Goal: Information Seeking & Learning: Learn about a topic

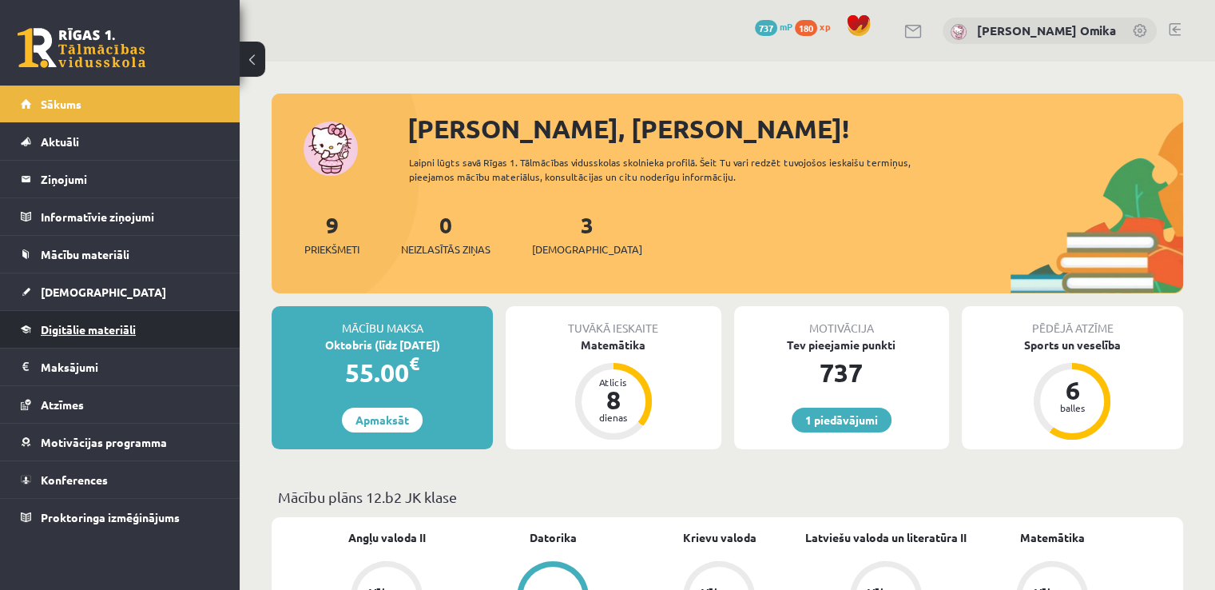
click at [118, 322] on span "Digitālie materiāli" at bounding box center [88, 329] width 95 height 14
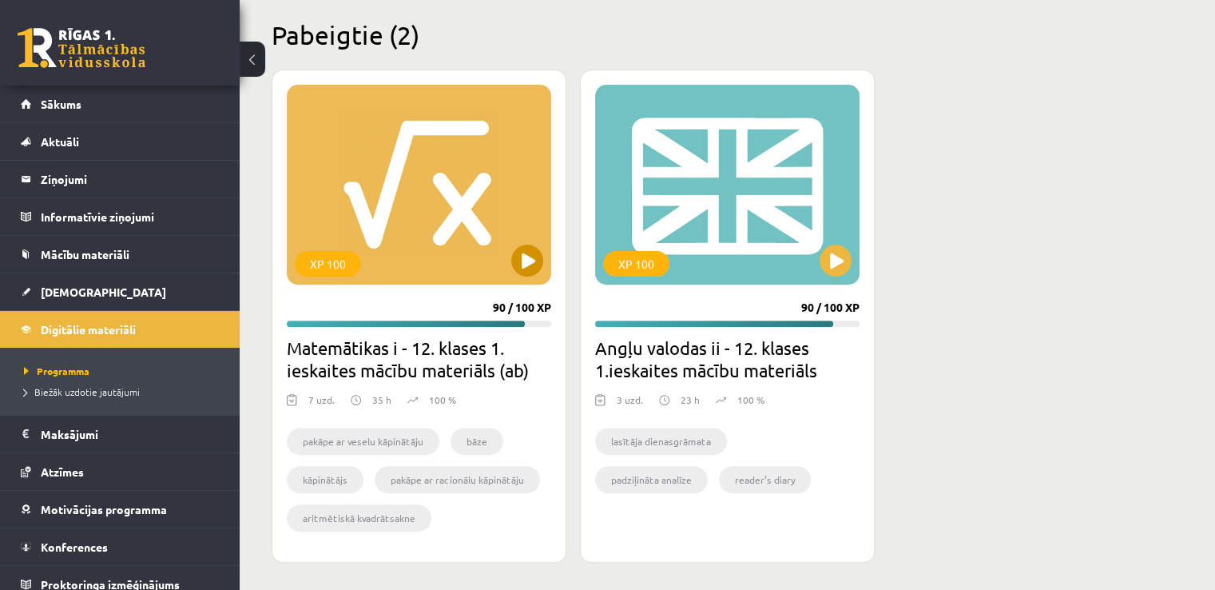
scroll to position [479, 0]
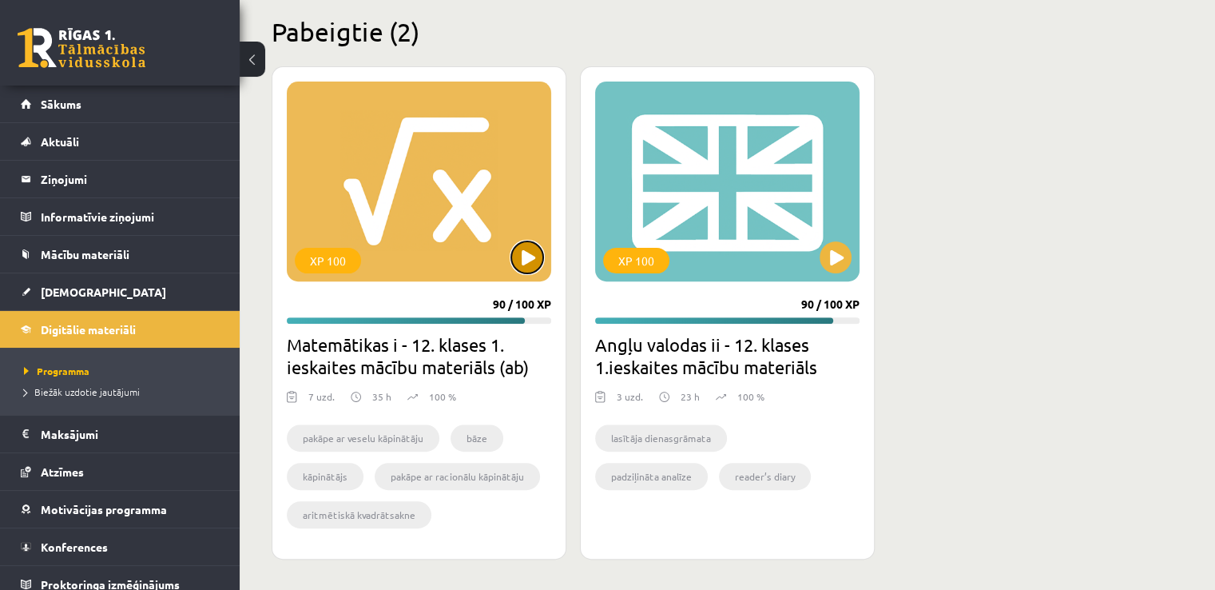
click at [518, 252] on button at bounding box center [527, 257] width 32 height 32
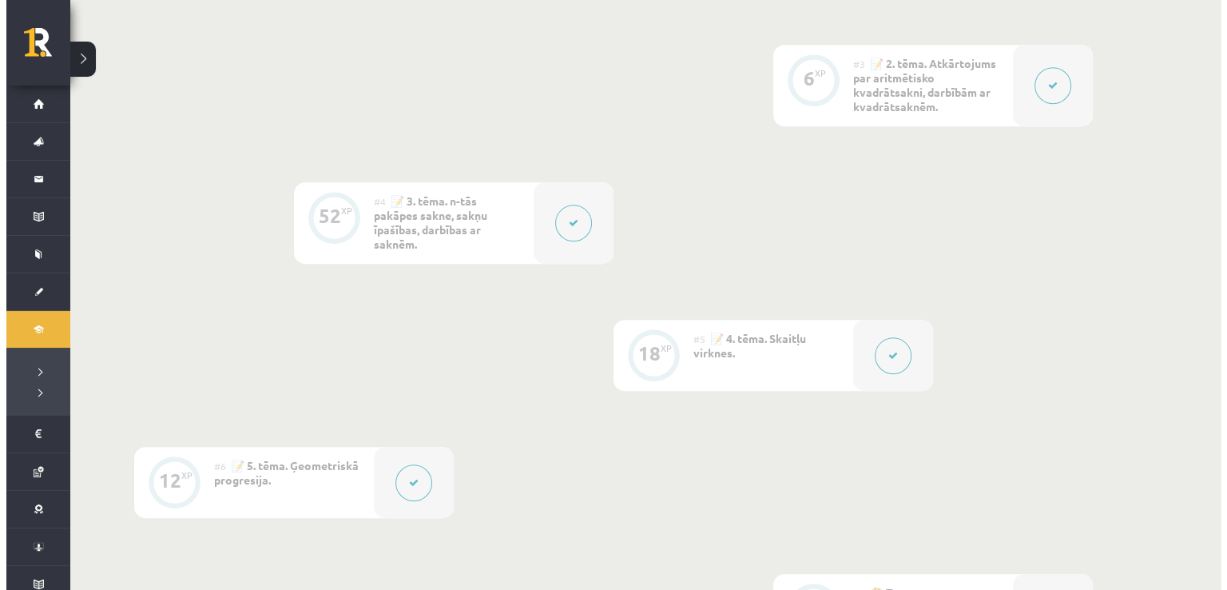
scroll to position [639, 0]
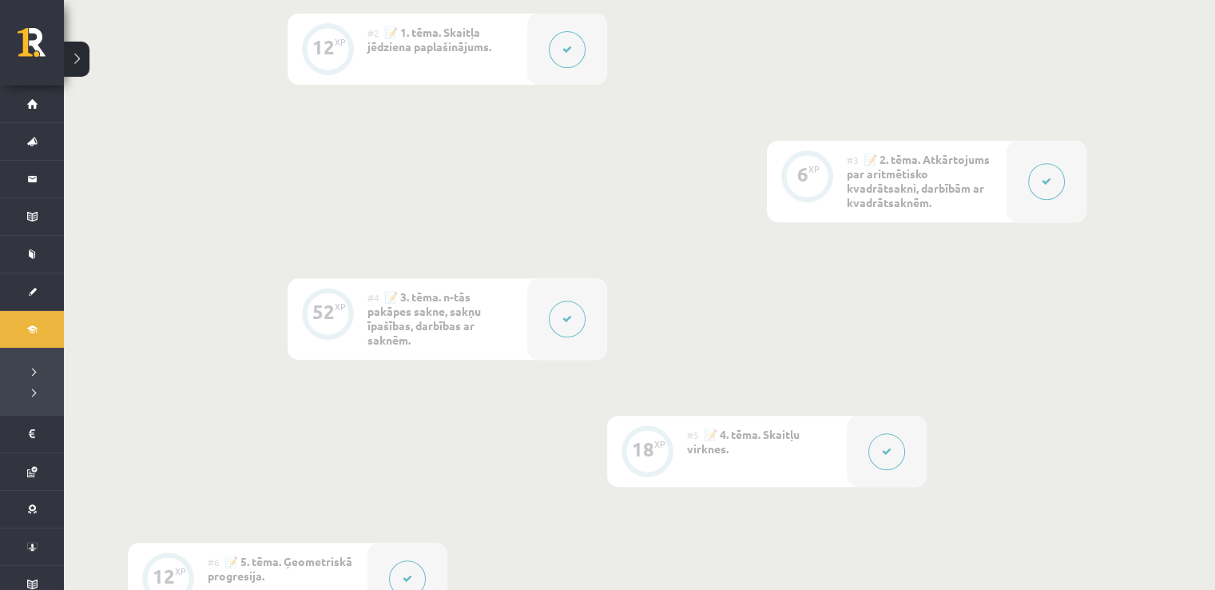
click at [590, 352] on div at bounding box center [567, 318] width 80 height 81
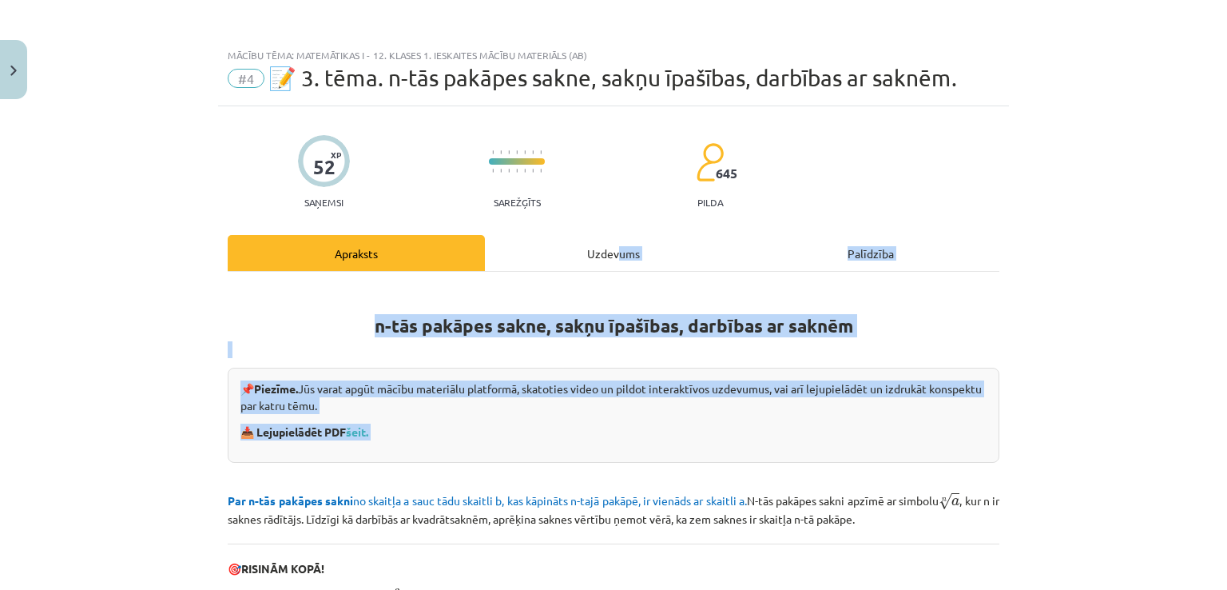
drag, startPoint x: 614, startPoint y: 264, endPoint x: 413, endPoint y: 455, distance: 277.4
click at [428, 452] on div "Apraksts Uzdevums Palīdzība n-tās pakāpes sakne, sakņu īpašības, darbības ar sa…" at bounding box center [614, 586] width 772 height 702
click at [363, 434] on link "šeit." at bounding box center [357, 431] width 22 height 14
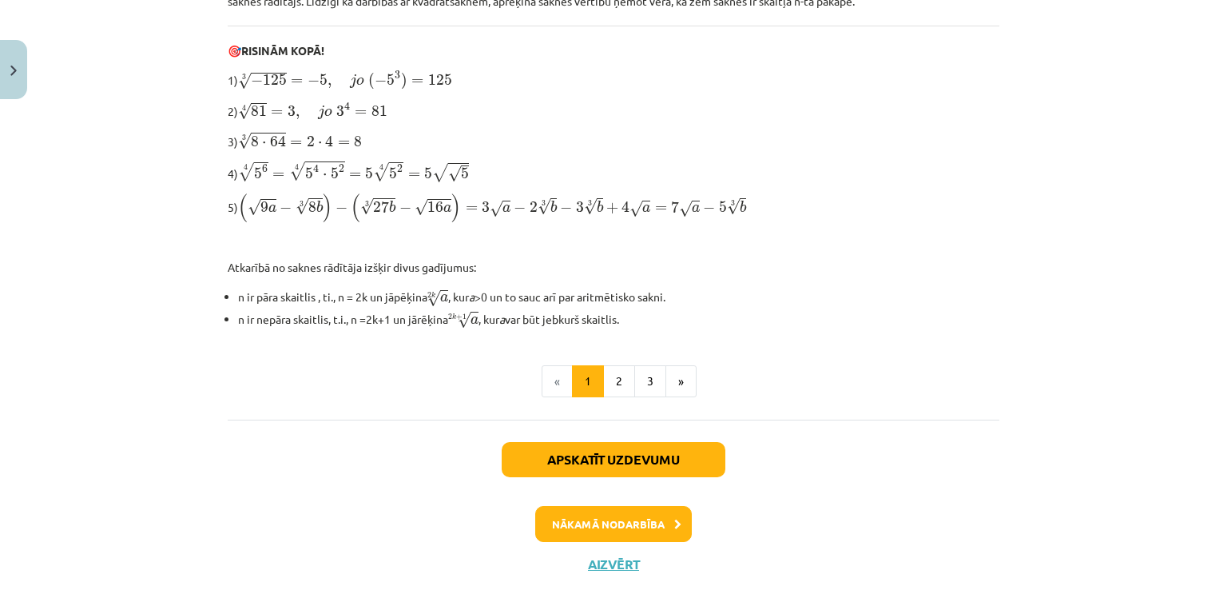
scroll to position [554, 0]
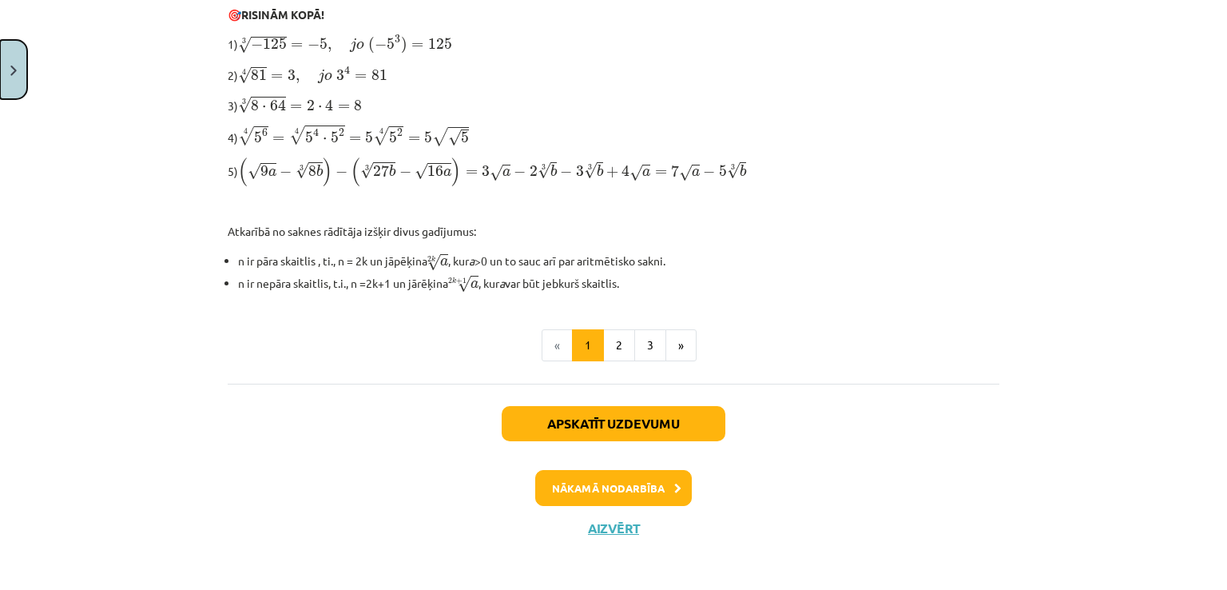
click at [2, 76] on button "Close" at bounding box center [13, 69] width 27 height 59
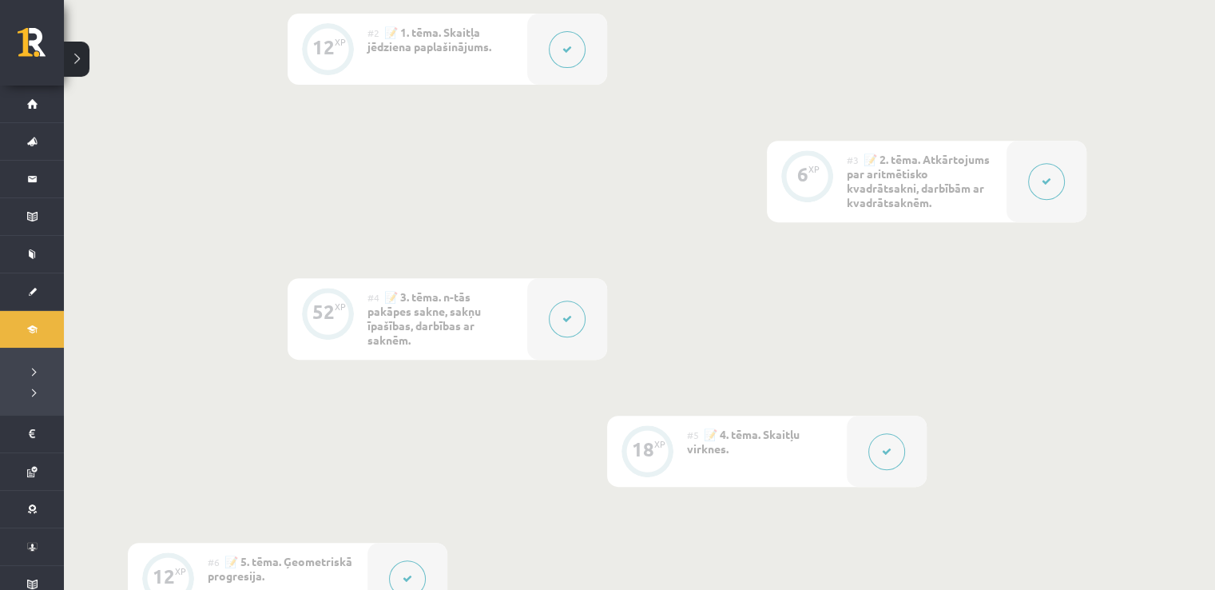
click at [895, 450] on button at bounding box center [886, 451] width 37 height 37
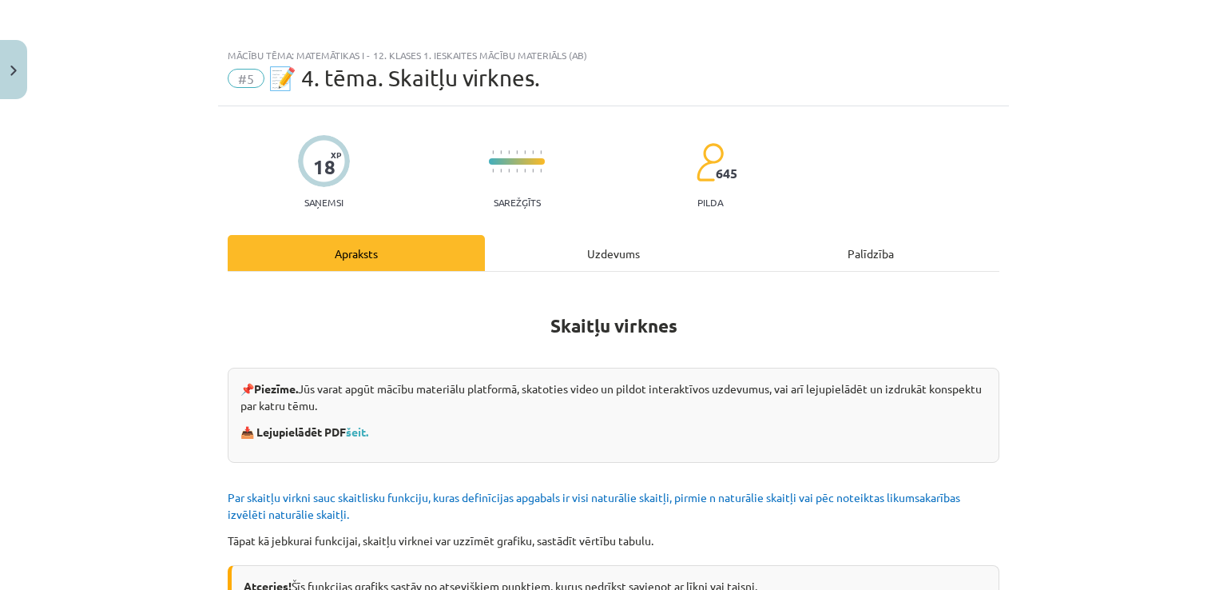
click at [347, 440] on div "📌 Piezīme. Jūs varat apgūt mācību materiālu platformā, skatoties video un pildo…" at bounding box center [614, 414] width 772 height 95
click at [348, 430] on link "šeit." at bounding box center [357, 431] width 22 height 14
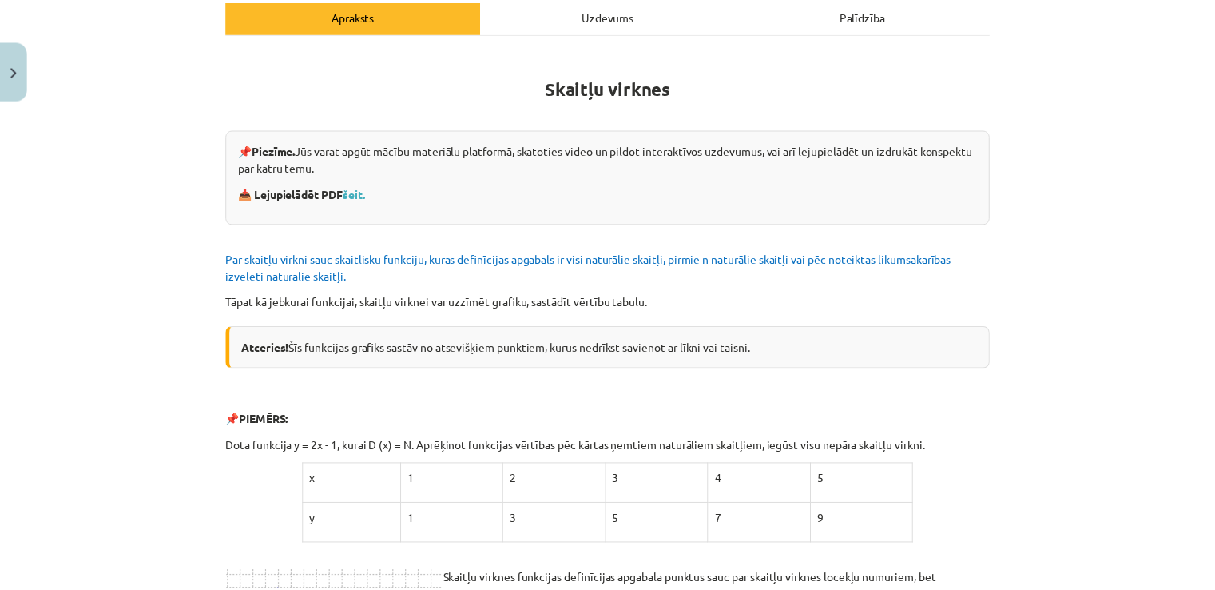
scroll to position [240, 0]
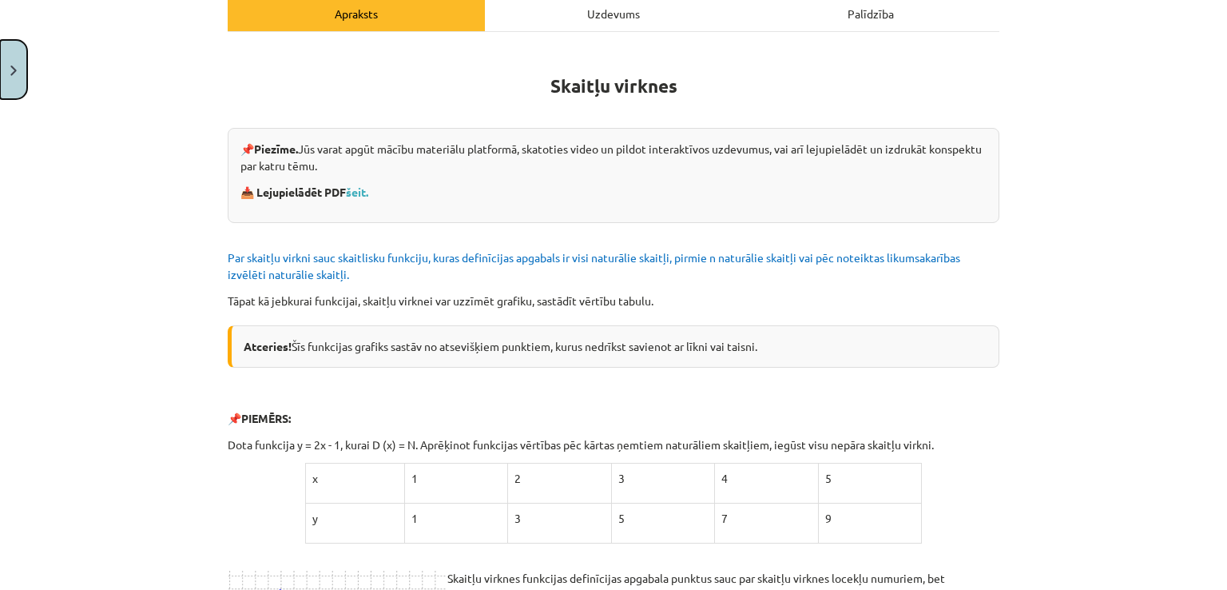
click at [19, 55] on button "Close" at bounding box center [13, 69] width 27 height 59
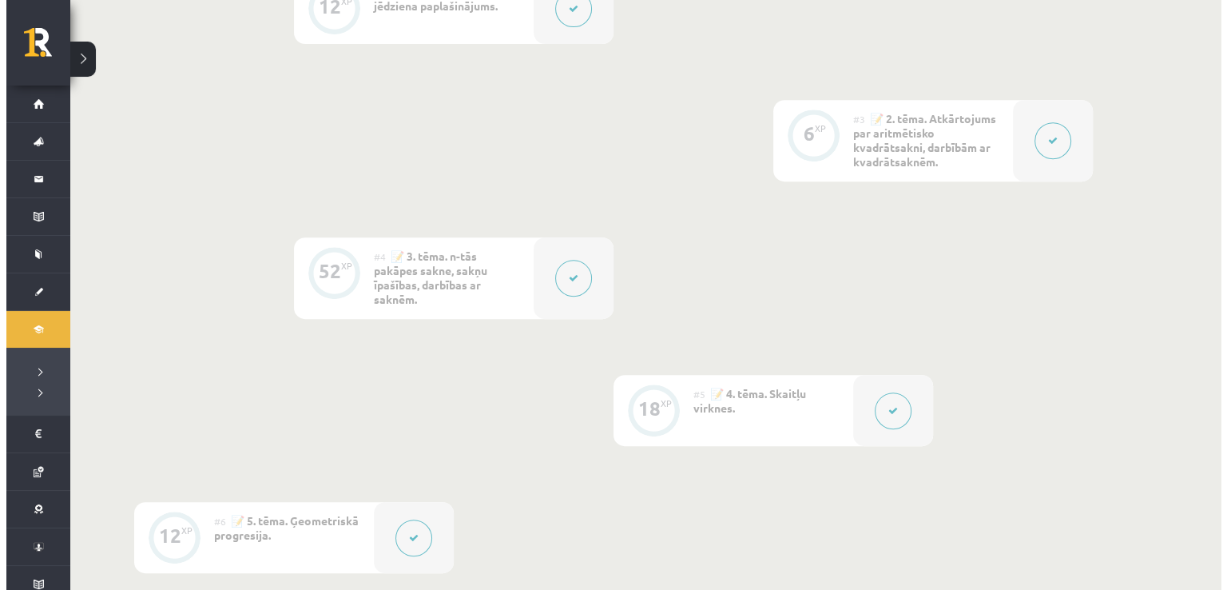
scroll to position [719, 0]
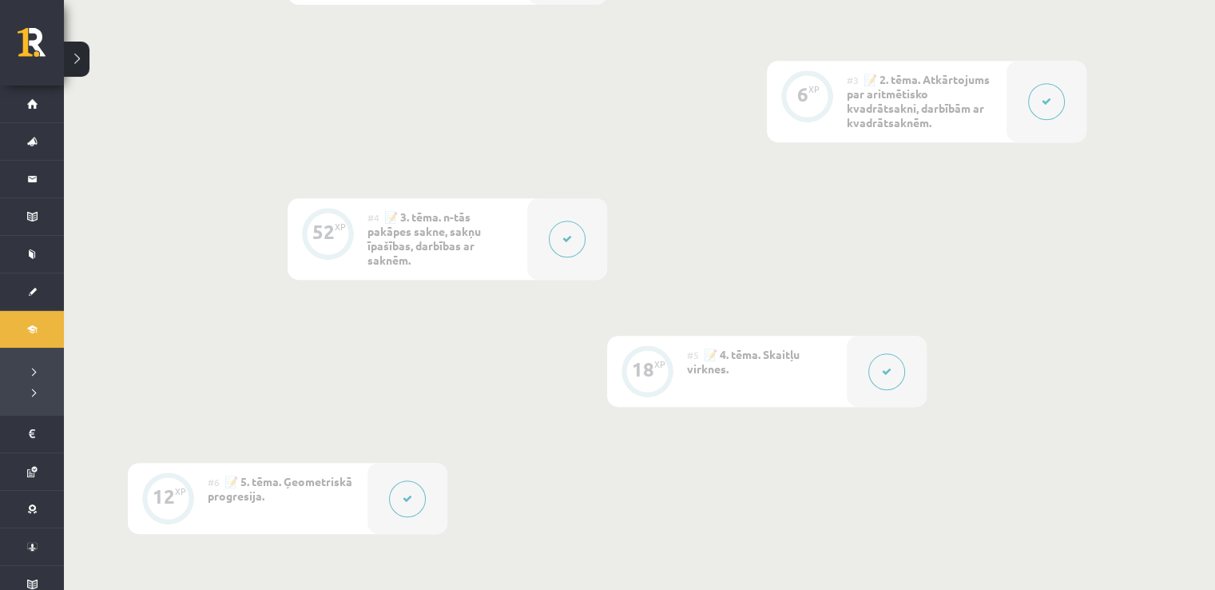
click at [422, 498] on button at bounding box center [407, 498] width 37 height 37
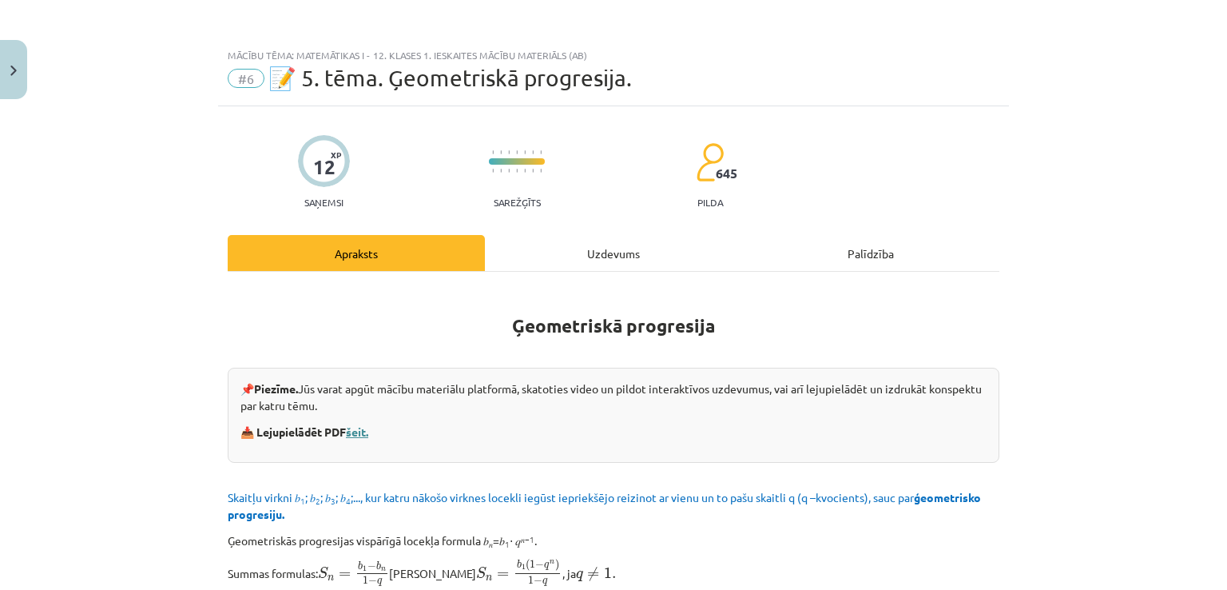
click at [367, 432] on link "šeit." at bounding box center [357, 431] width 22 height 14
